Goal: Check status: Check status

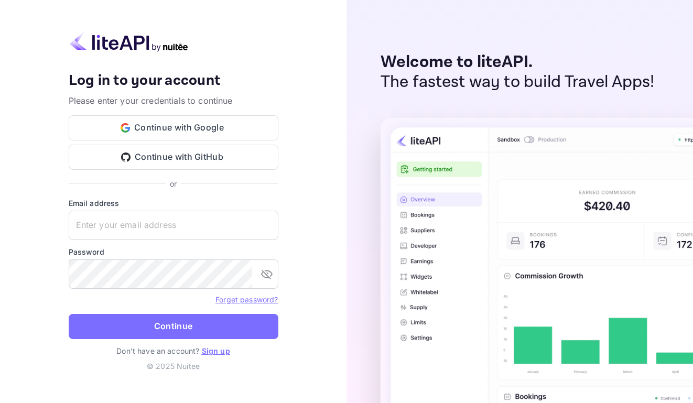
type input "[EMAIL_ADDRESS][DOMAIN_NAME]"
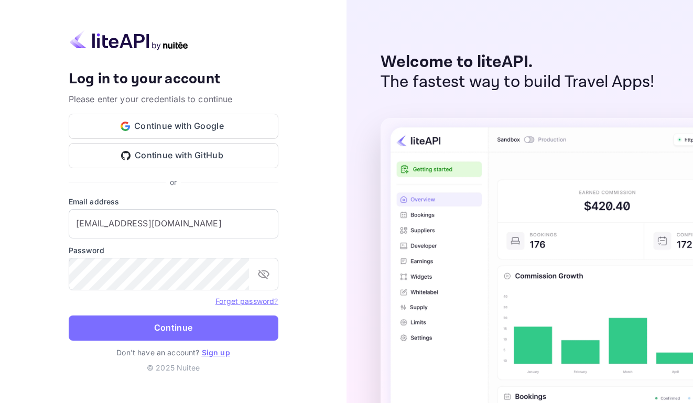
click at [233, 341] on button "Continue" at bounding box center [174, 328] width 210 height 25
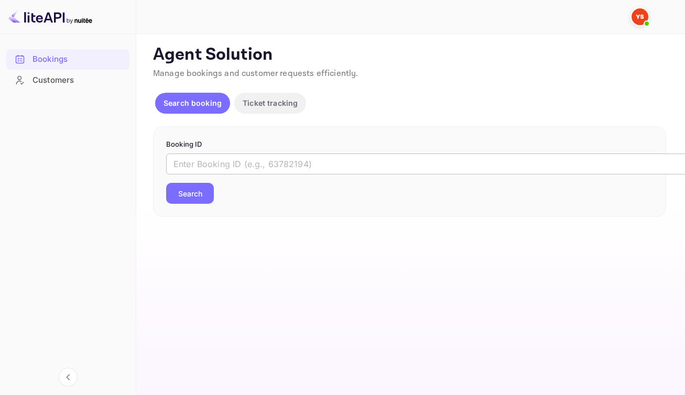
click at [313, 175] on input "text" at bounding box center [428, 164] width 524 height 21
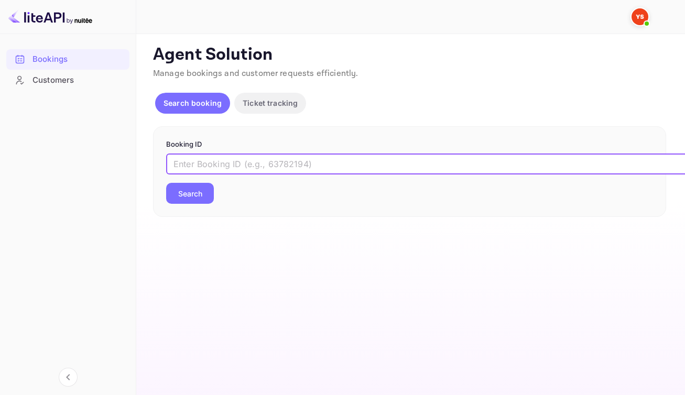
paste input "9489260"
type input "9489260"
click at [193, 204] on button "Search" at bounding box center [190, 193] width 48 height 21
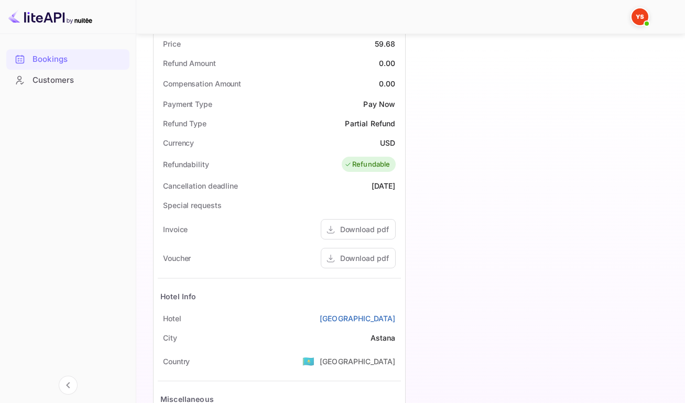
scroll to position [378, 0]
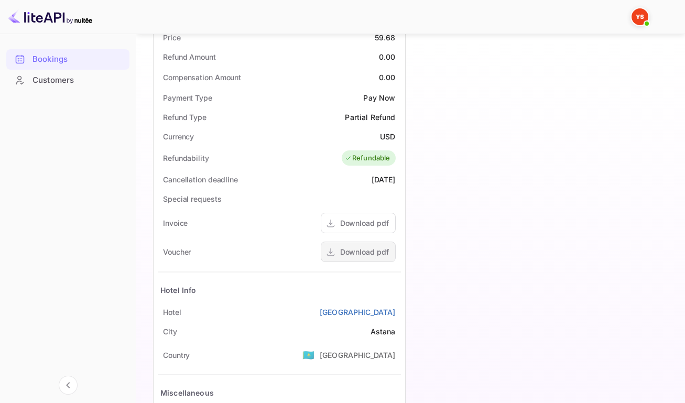
click at [347, 258] on div "Download pdf" at bounding box center [364, 251] width 49 height 11
